Goal: Check status: Check status

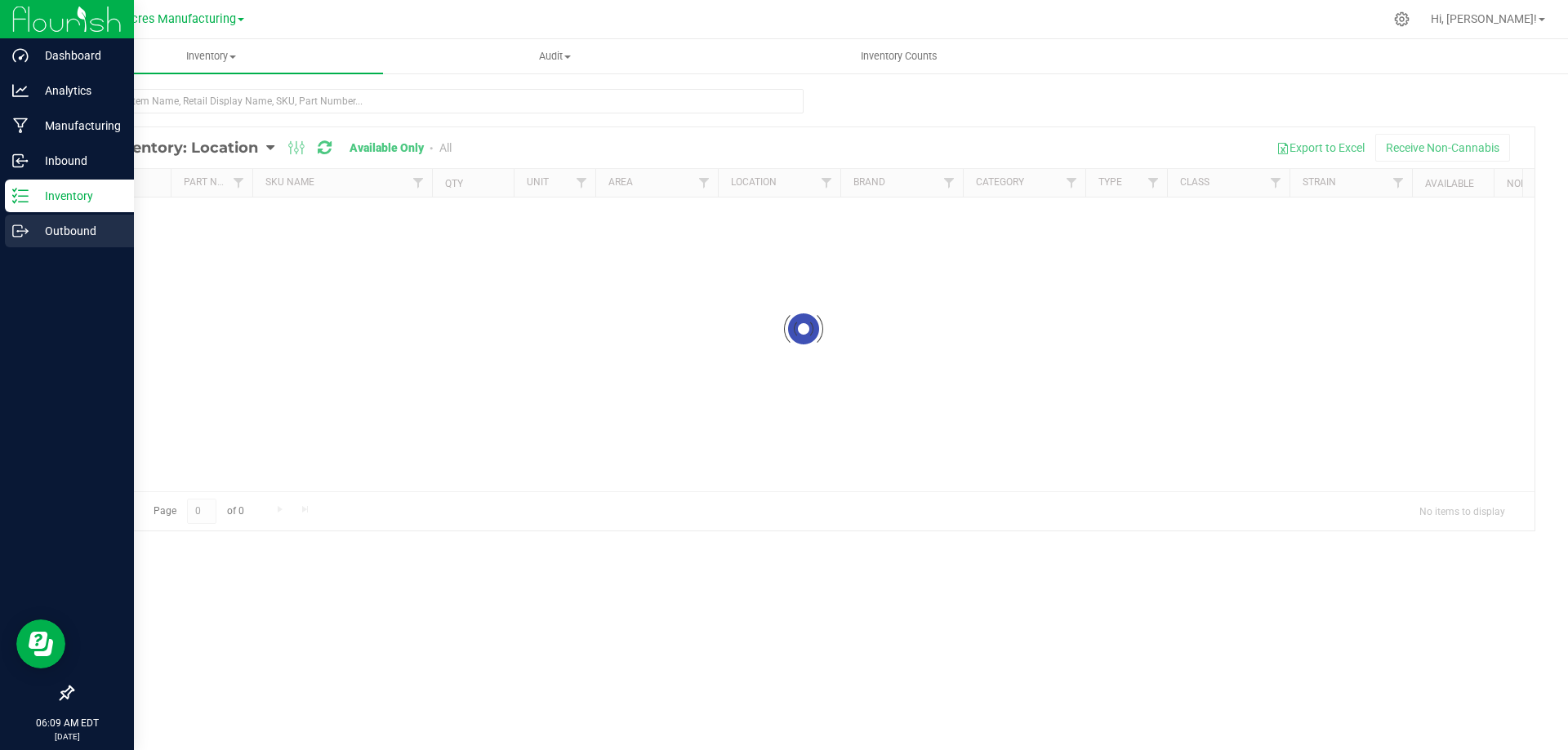
click at [58, 242] on div "Outbound" at bounding box center [69, 231] width 129 height 32
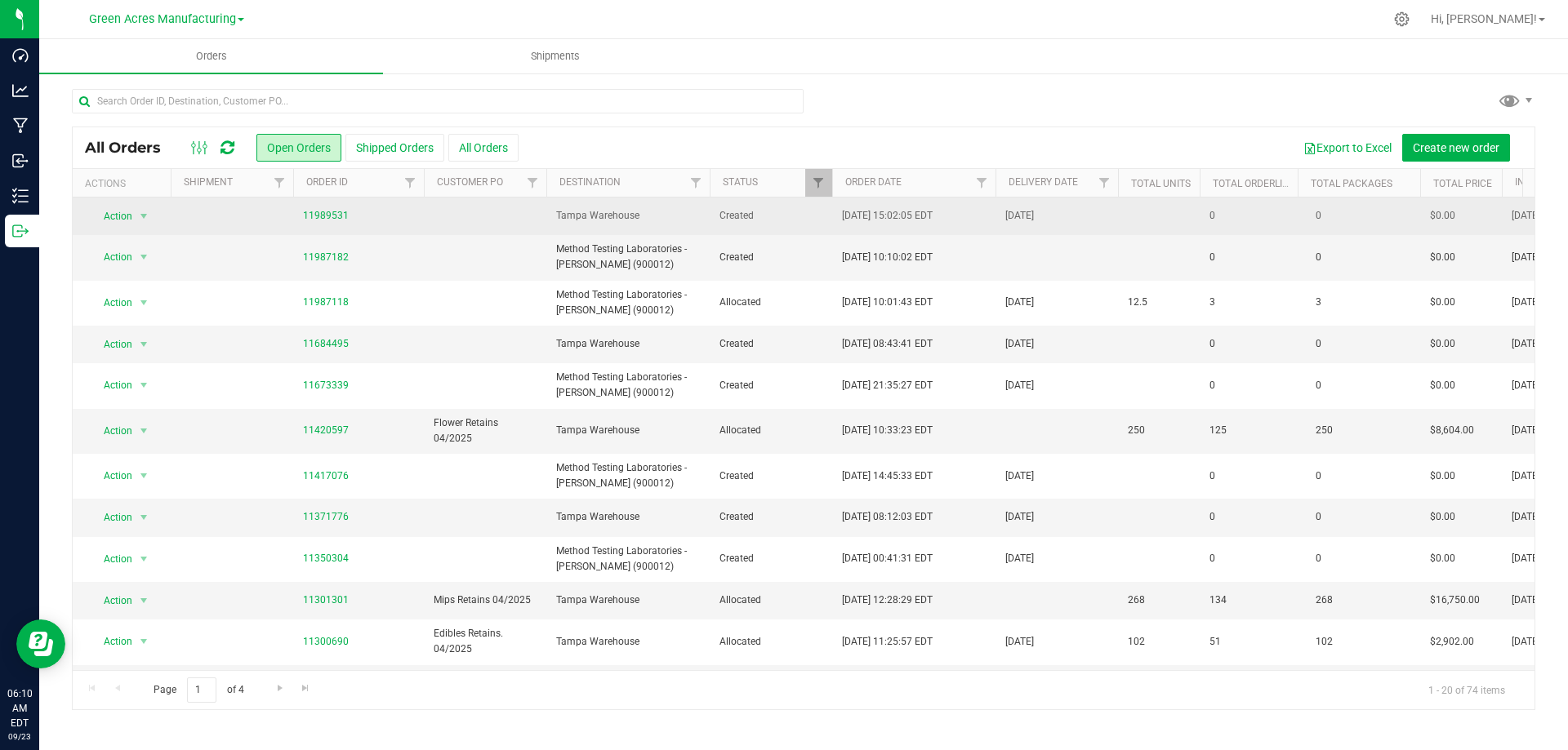
click at [678, 219] on span "Tampa Warehouse" at bounding box center [628, 216] width 143 height 16
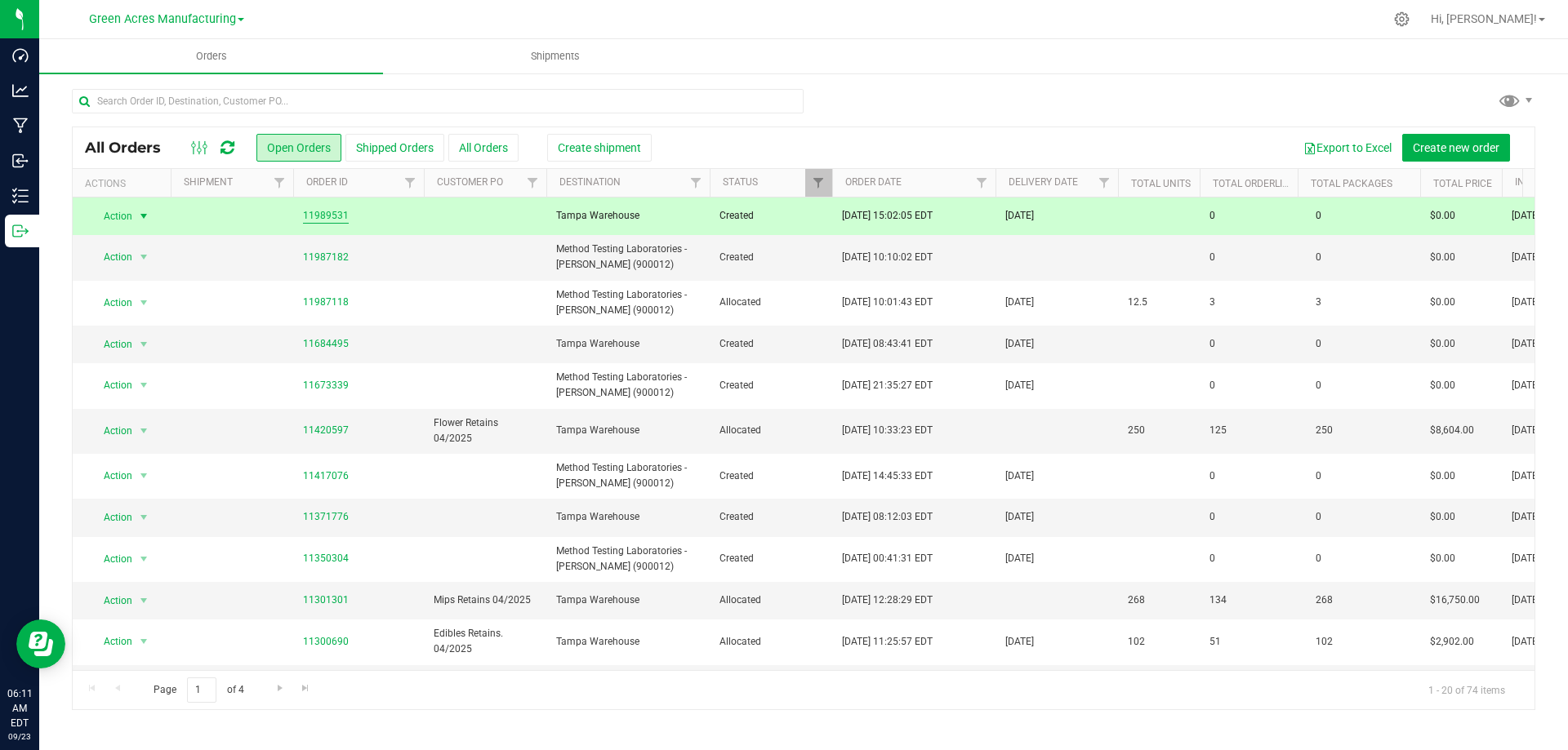
click at [326, 216] on link "11989531" at bounding box center [326, 216] width 46 height 16
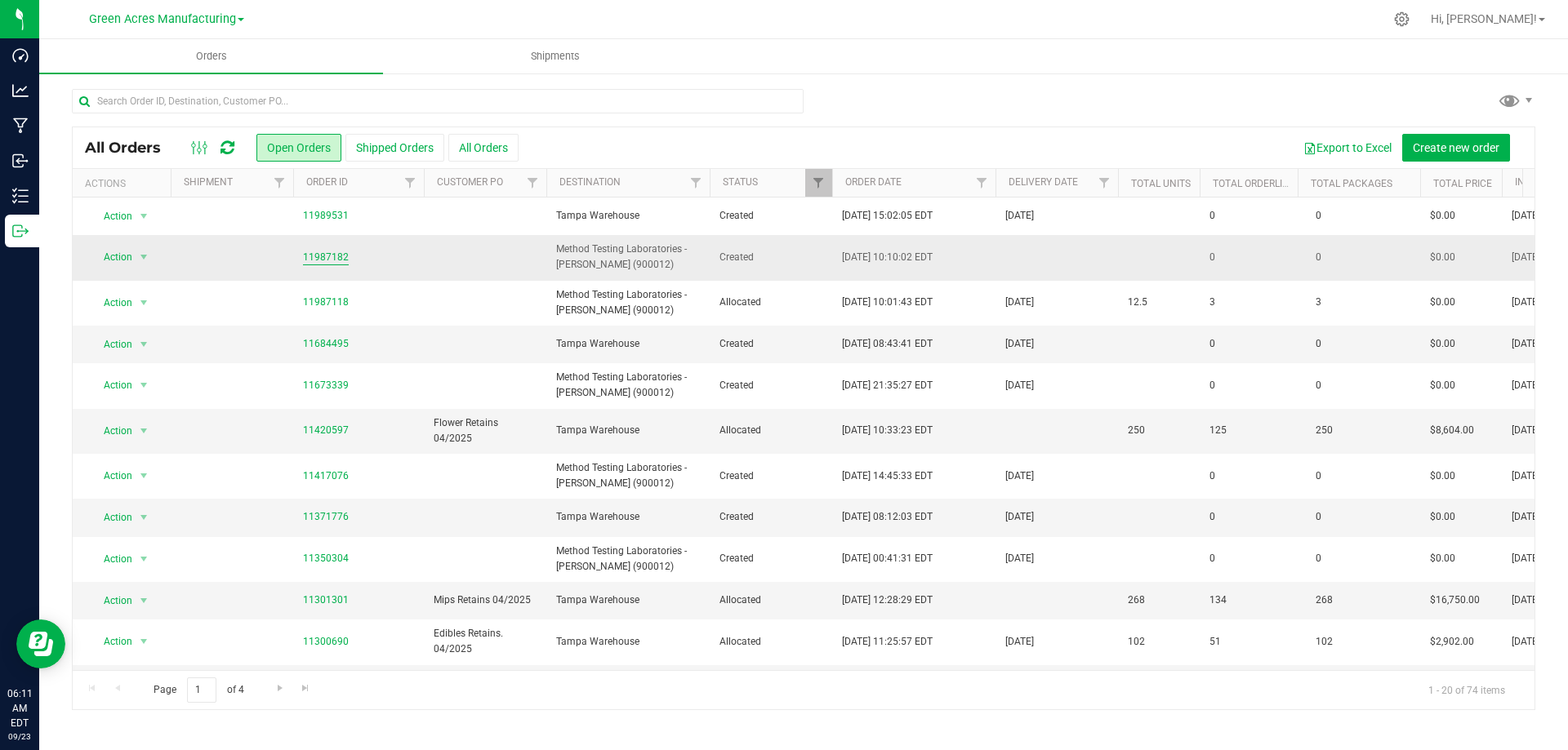
click at [327, 254] on link "11987182" at bounding box center [326, 258] width 46 height 16
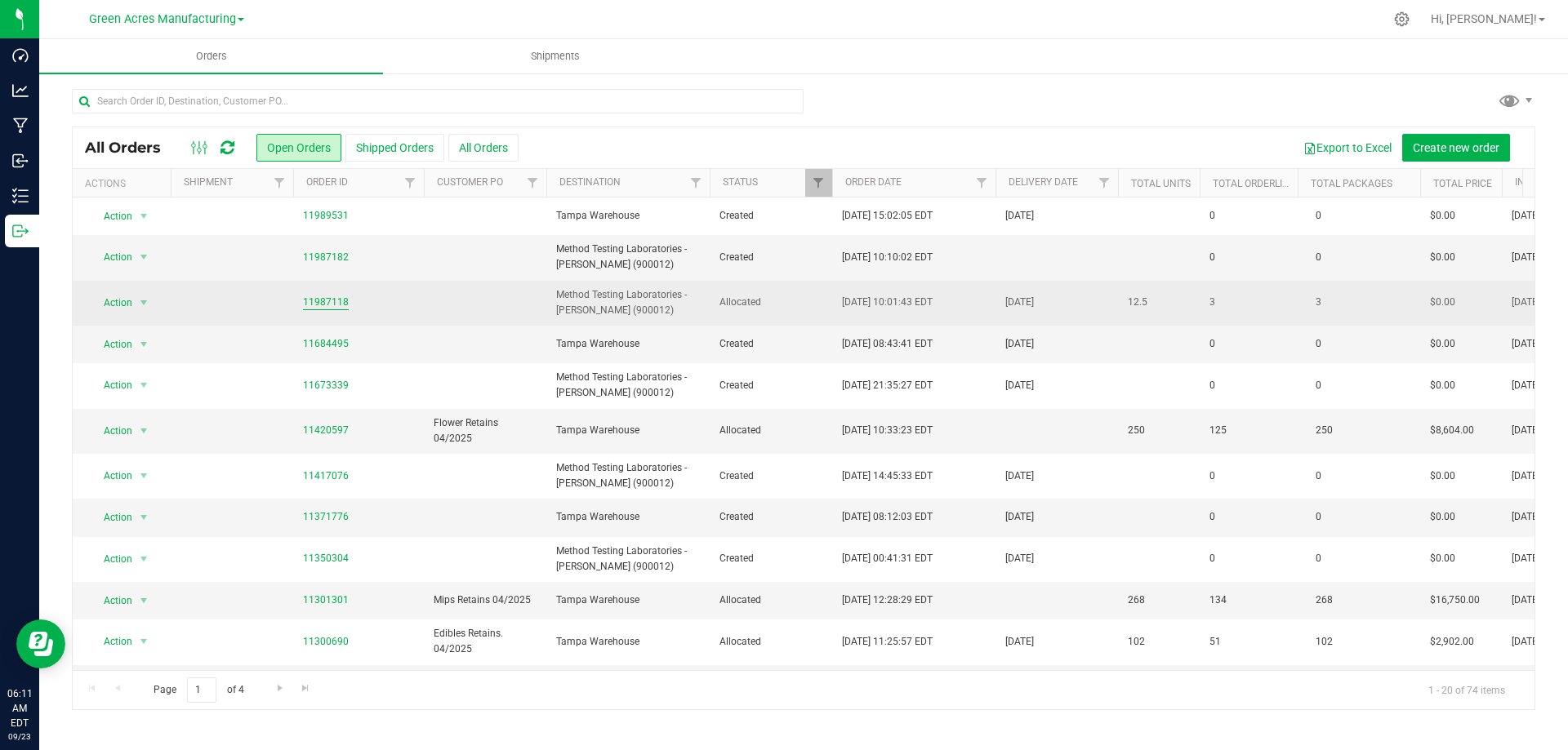
click at [319, 301] on link "11987118" at bounding box center [326, 302] width 46 height 16
